Goal: Transaction & Acquisition: Book appointment/travel/reservation

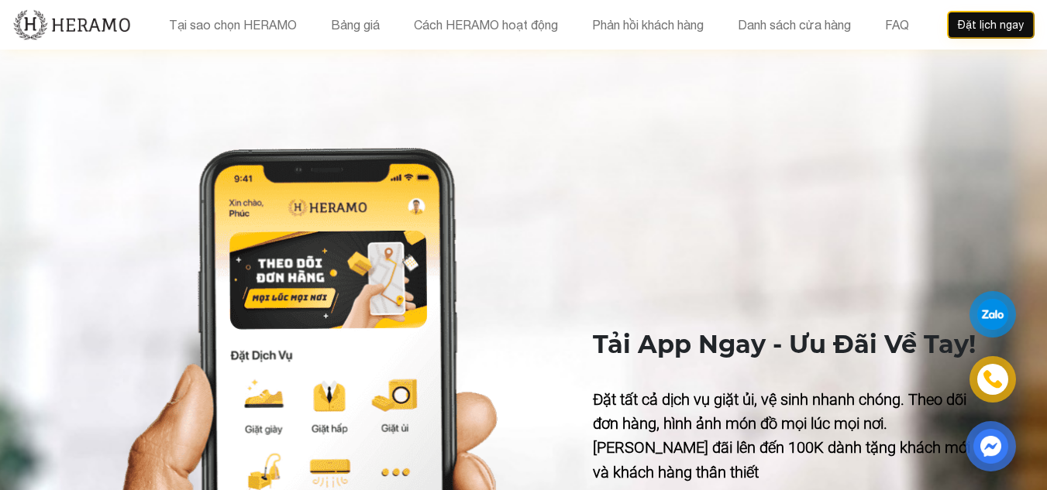
scroll to position [6353, 0]
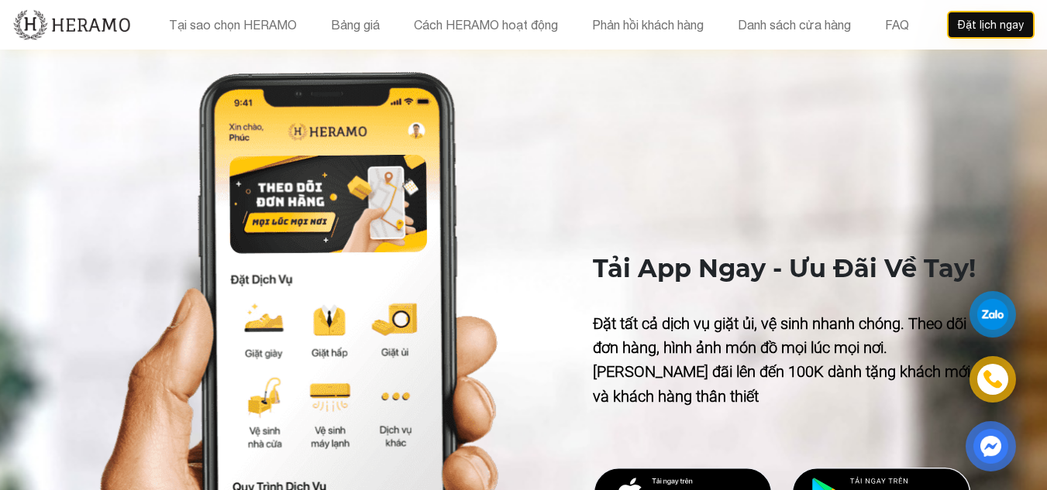
drag, startPoint x: 982, startPoint y: 26, endPoint x: 983, endPoint y: 44, distance: 17.9
click at [982, 27] on button "Đặt lịch ngay" at bounding box center [991, 25] width 88 height 28
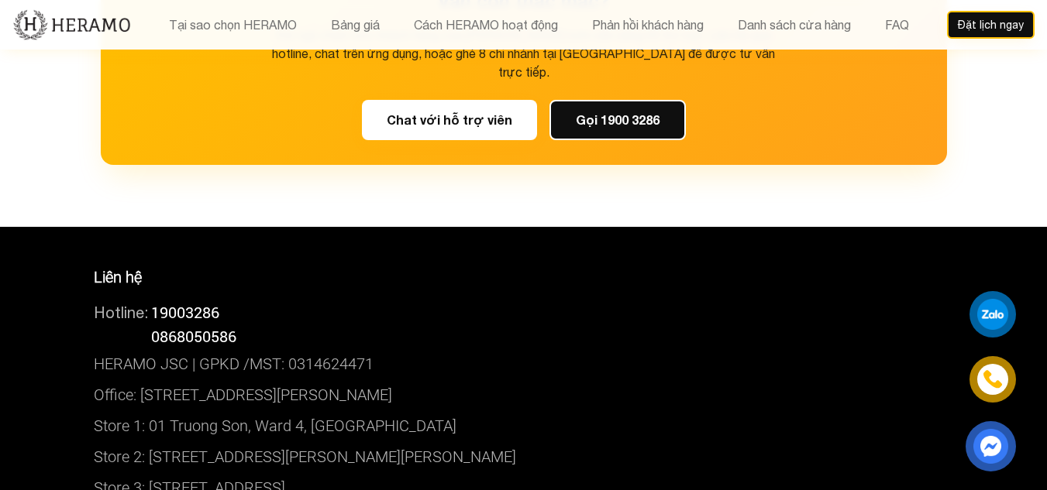
scroll to position [9170, 0]
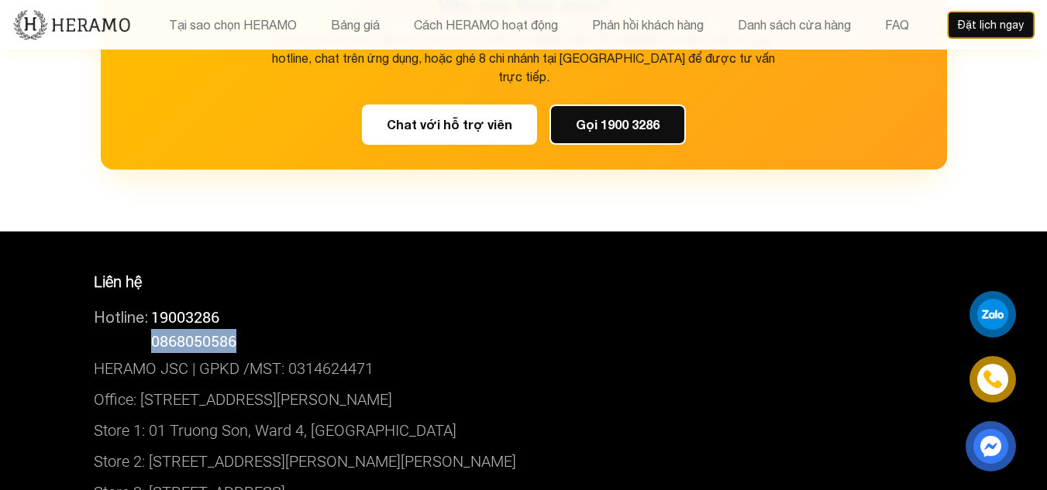
drag, startPoint x: 225, startPoint y: 244, endPoint x: 153, endPoint y: 244, distance: 72.1
click at [153, 329] on div "Hotline: 0868050586" at bounding box center [524, 341] width 860 height 24
copy span "0868050586"
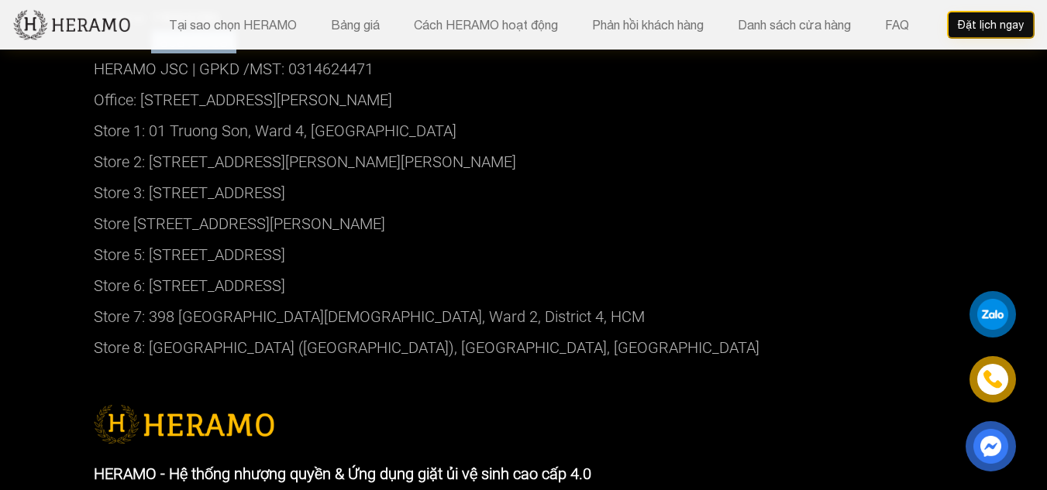
scroll to position [9403, 0]
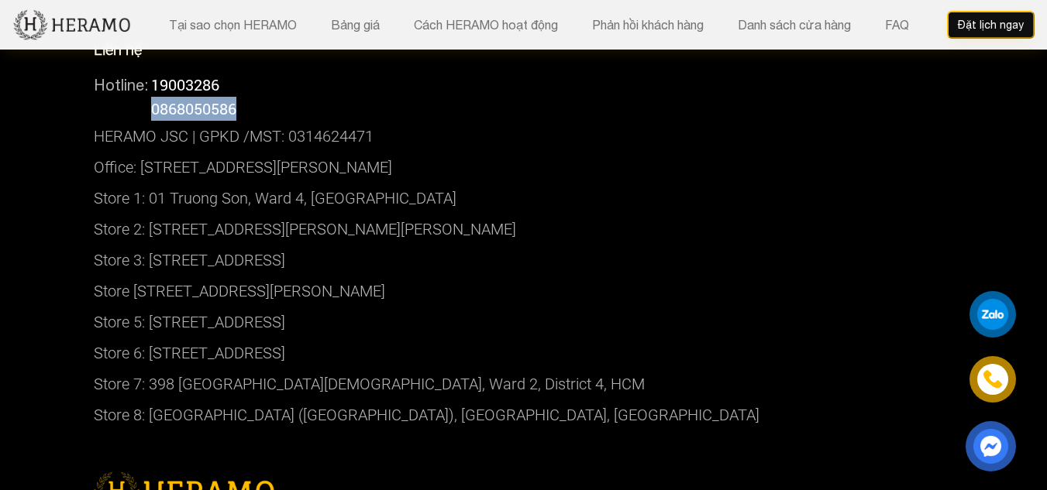
copy p "[STREET_ADDRESS][PERSON_NAME]"
drag, startPoint x: 522, startPoint y: 139, endPoint x: 175, endPoint y: 131, distance: 347.2
click at [151, 214] on p "Store 2: [STREET_ADDRESS][PERSON_NAME][PERSON_NAME]" at bounding box center [524, 229] width 860 height 31
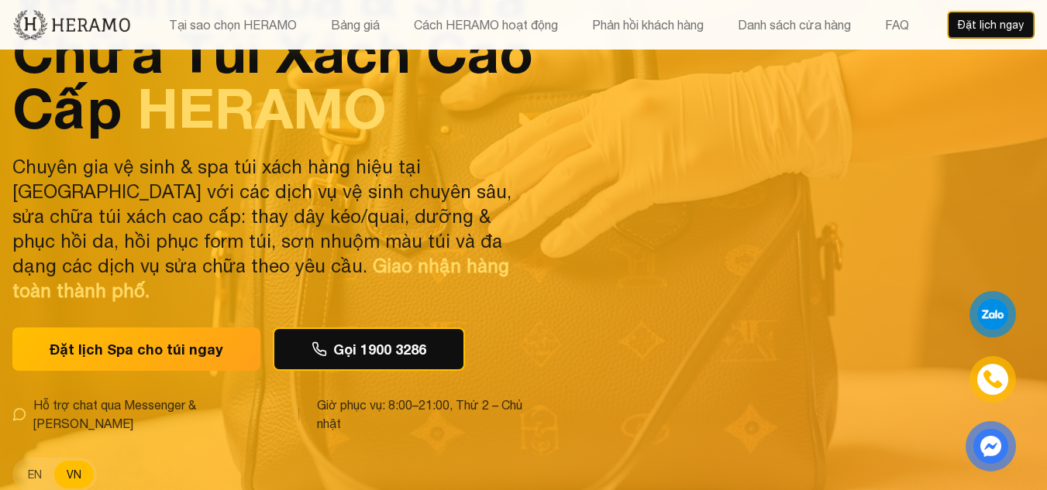
scroll to position [0, 0]
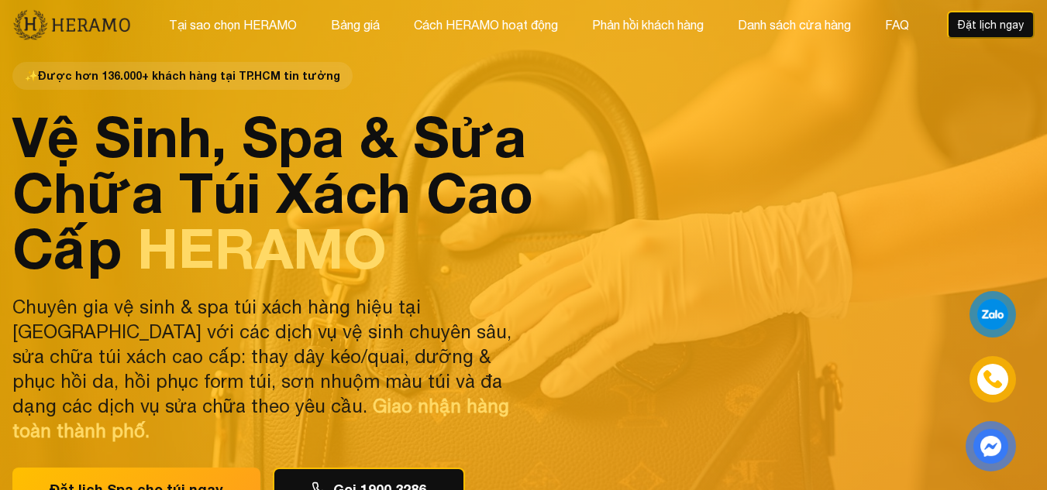
click at [109, 23] on img at bounding box center [71, 25] width 119 height 33
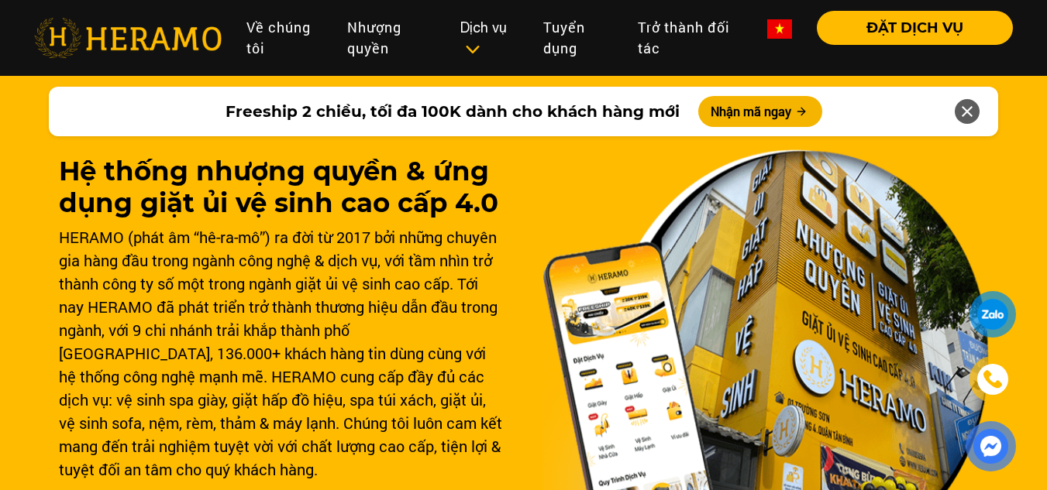
click at [772, 32] on img at bounding box center [779, 28] width 25 height 19
